Goal: Obtain resource: Download file/media

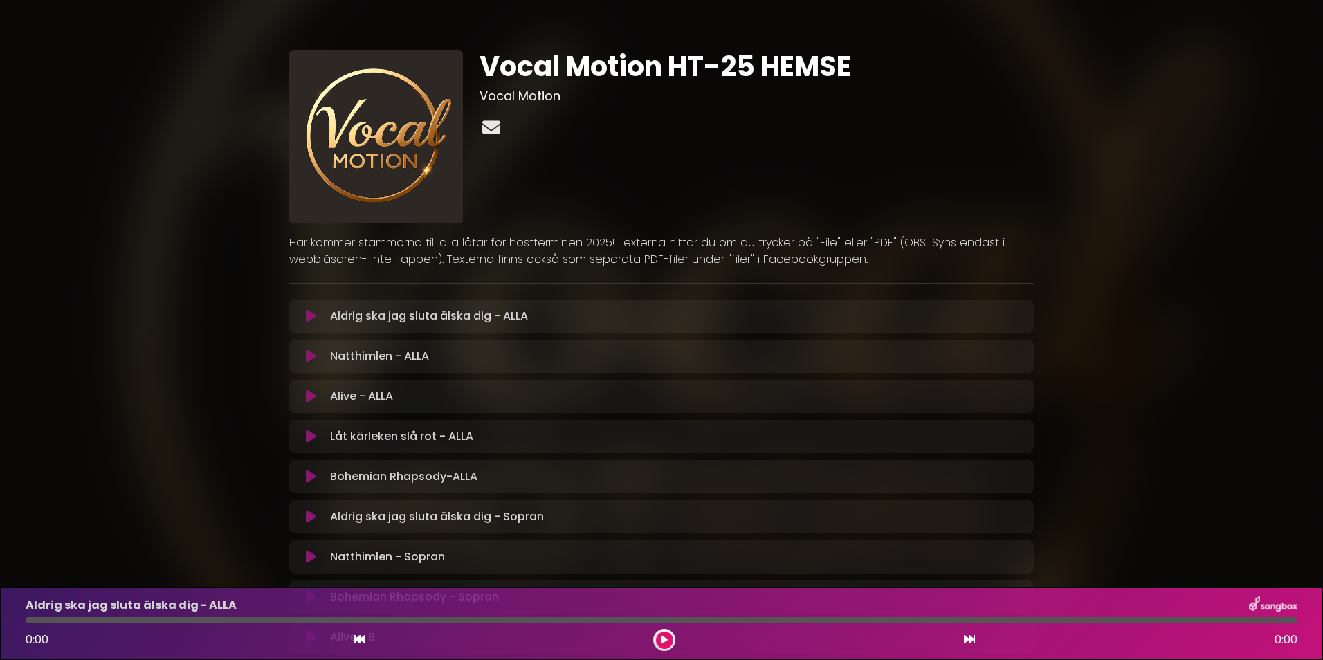
click at [494, 127] on icon at bounding box center [492, 127] width 24 height 18
click at [1323, 577] on html "× Vocal Motion HT-25 HEMSE Vocal Motion" at bounding box center [661, 330] width 1323 height 660
click at [1315, 577] on div "Vocal Motion HT-25 HEMSE Vocal Motion ×" at bounding box center [661, 650] width 1323 height 1266
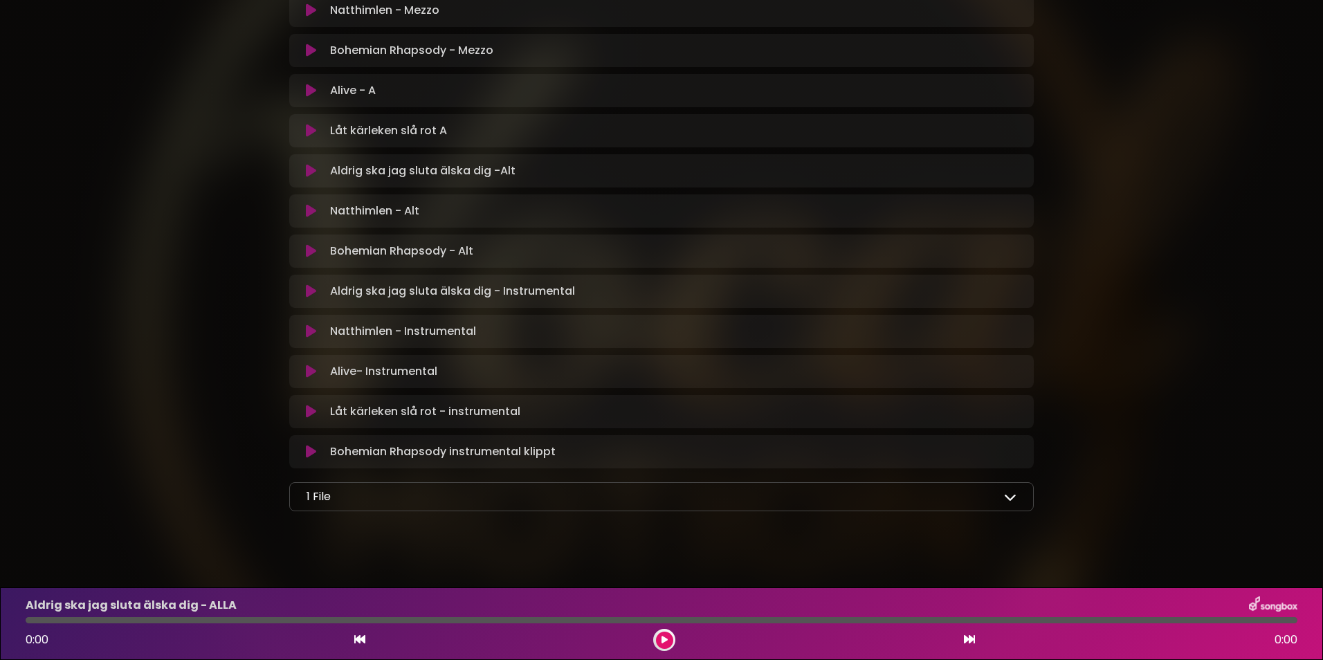
scroll to position [759, 0]
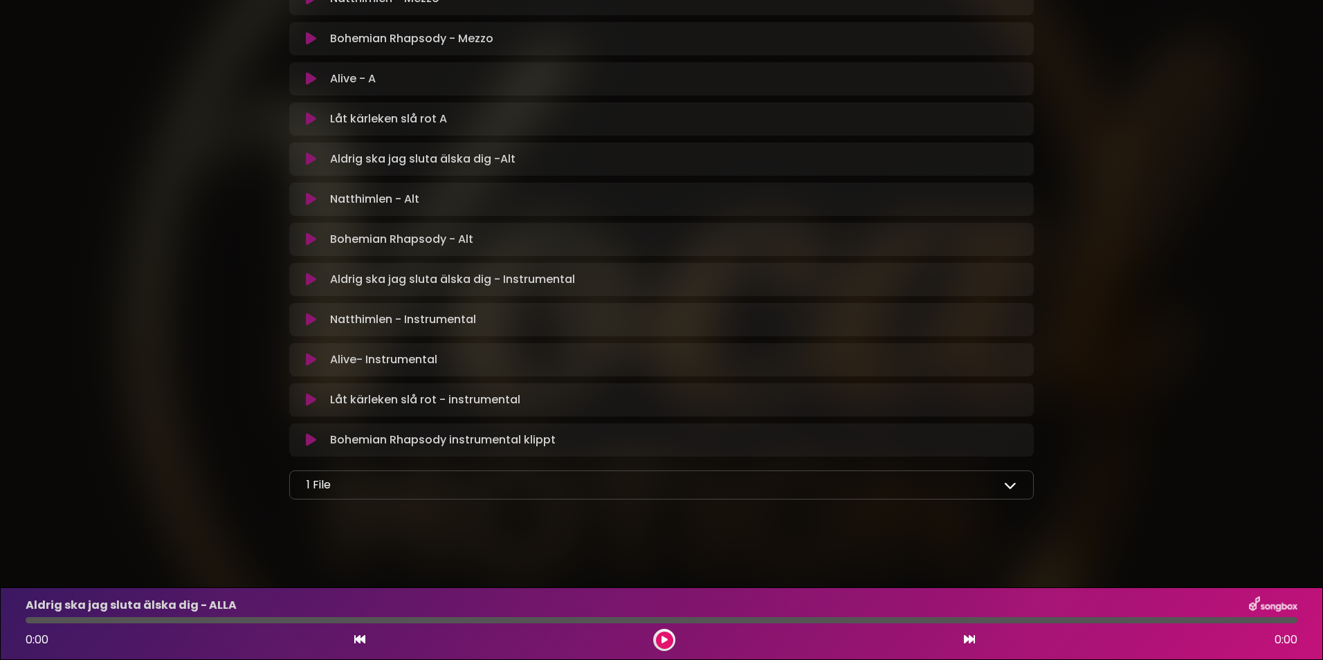
click at [1008, 483] on icon at bounding box center [1010, 485] width 12 height 12
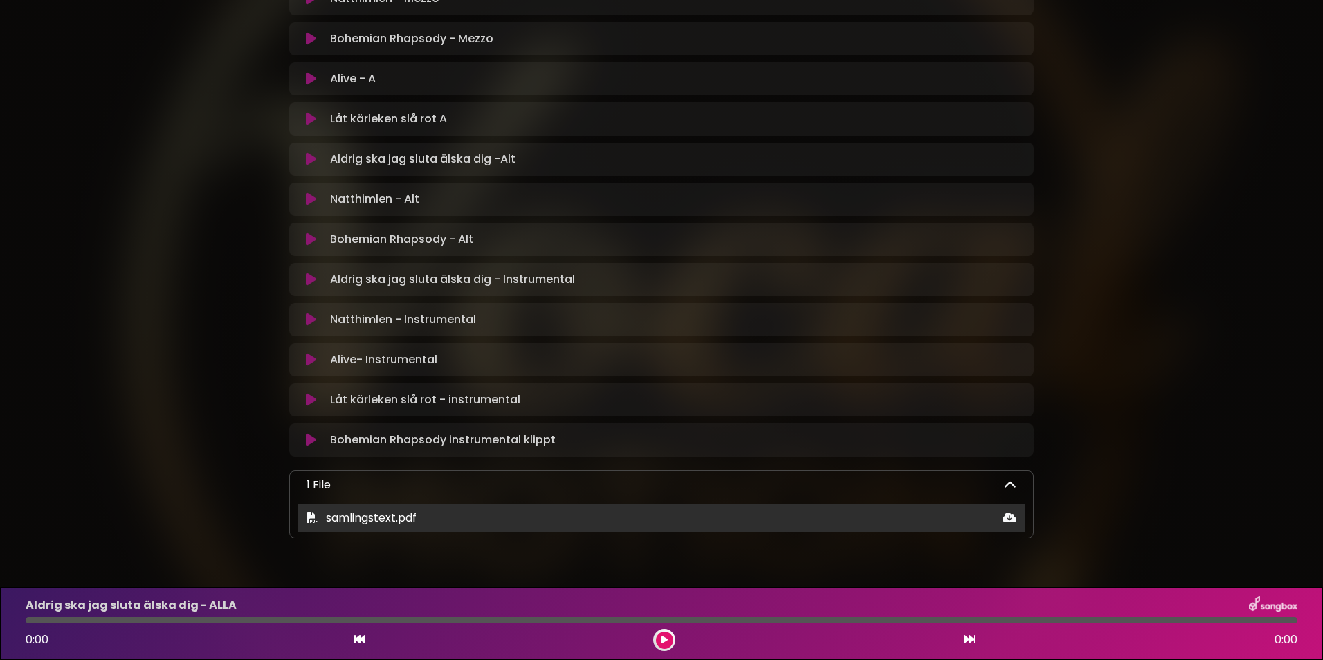
click at [864, 516] on div "samlingstext.pdf" at bounding box center [661, 518] width 727 height 17
click at [560, 523] on div "samlingstext.pdf" at bounding box center [661, 518] width 727 height 17
click at [310, 520] on icon at bounding box center [312, 517] width 11 height 11
click at [311, 520] on icon at bounding box center [312, 517] width 11 height 11
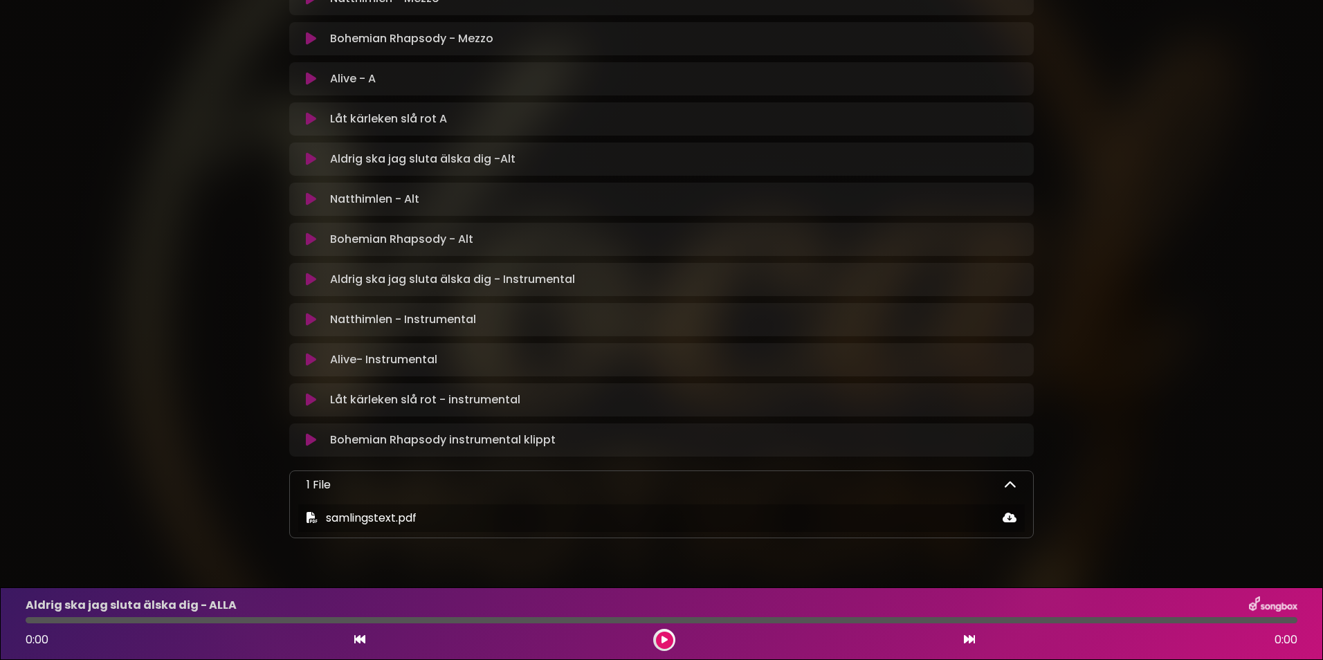
click at [1009, 487] on icon at bounding box center [1010, 485] width 12 height 12
click at [399, 489] on div "1 File" at bounding box center [662, 485] width 710 height 17
click at [1008, 487] on icon at bounding box center [1010, 485] width 12 height 12
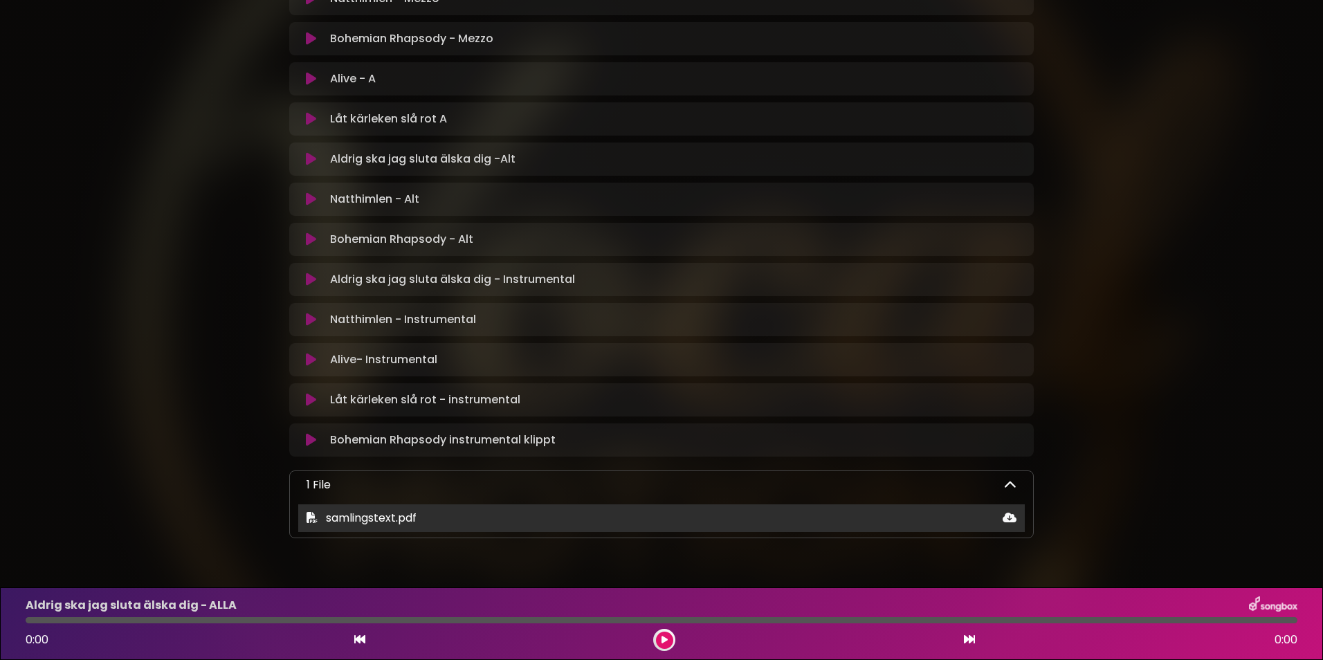
click at [1009, 520] on icon at bounding box center [1010, 517] width 14 height 11
